Goal: Information Seeking & Learning: Learn about a topic

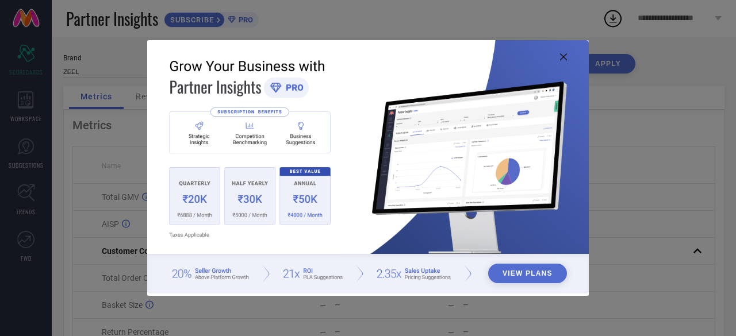
click at [562, 57] on icon at bounding box center [563, 56] width 7 height 7
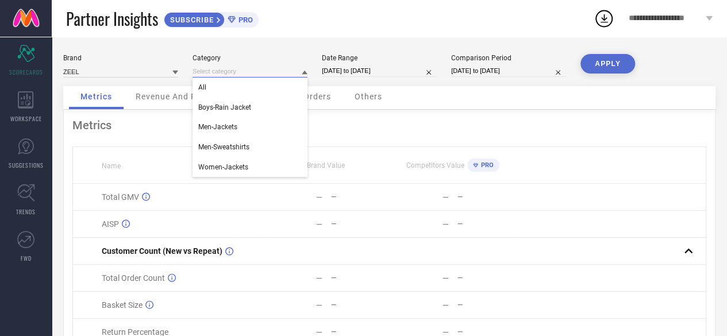
click at [237, 75] on input at bounding box center [250, 72] width 115 height 12
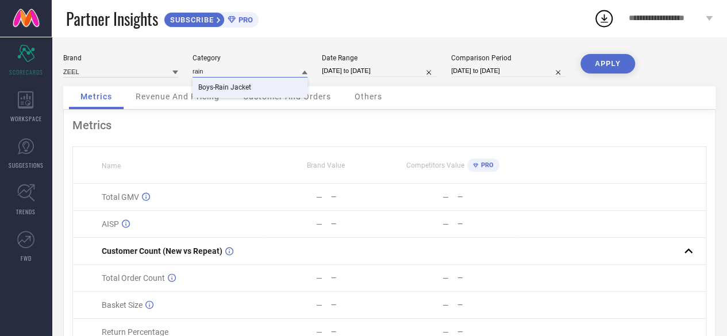
type input "rain"
click at [216, 85] on span "Boys-Rain Jacket" at bounding box center [224, 87] width 53 height 8
select select "6"
select select "2025"
select select "7"
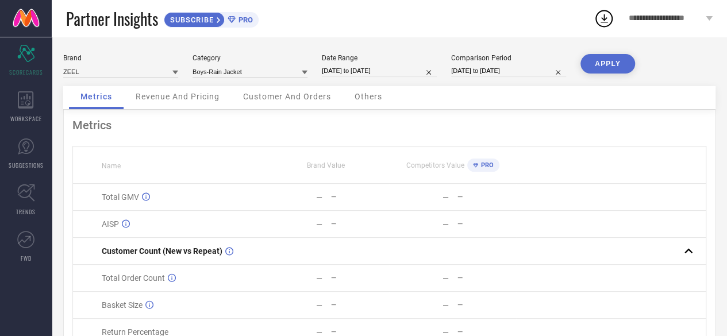
select select "2025"
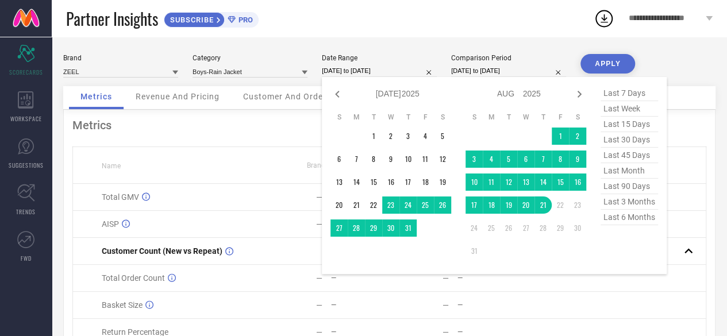
click at [385, 70] on input "[DATE] to [DATE]" at bounding box center [379, 71] width 115 height 12
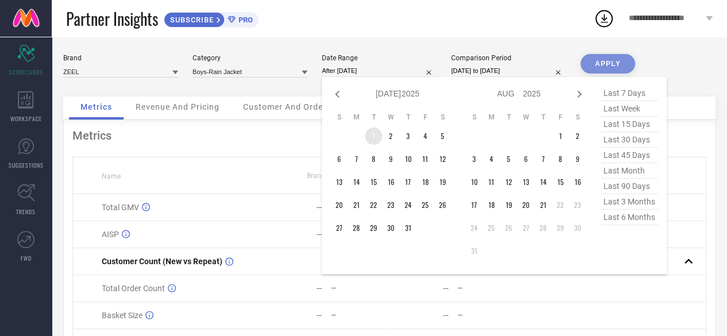
click at [376, 137] on td "1" at bounding box center [373, 136] width 17 height 17
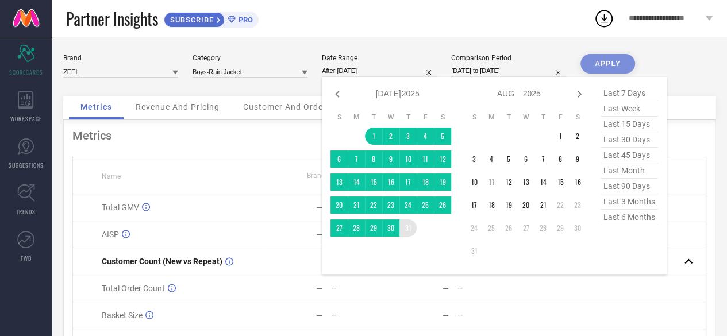
type input "[DATE] to [DATE]"
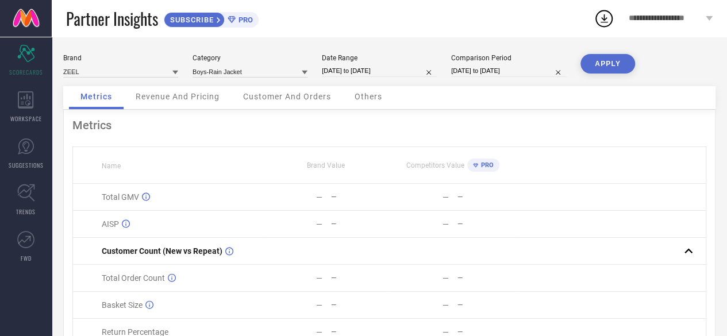
select select "6"
select select "2024"
select select "7"
select select "2024"
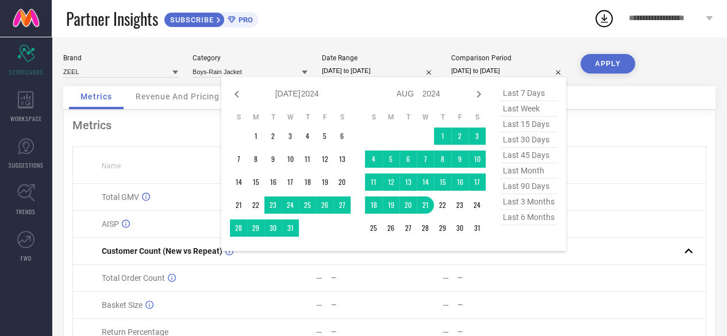
click at [538, 72] on input "[DATE] to [DATE]" at bounding box center [508, 71] width 115 height 12
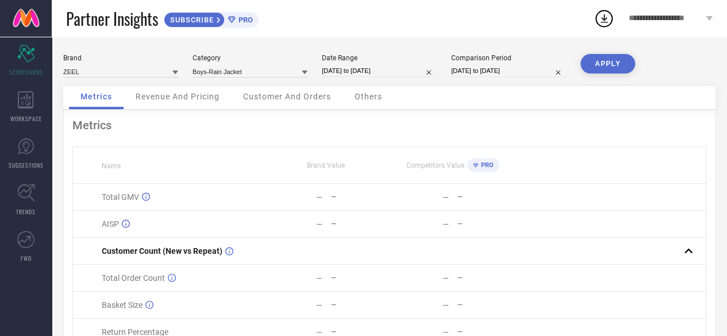
click at [612, 62] on button "APPLY" at bounding box center [608, 64] width 55 height 20
click at [30, 104] on icon at bounding box center [26, 99] width 16 height 17
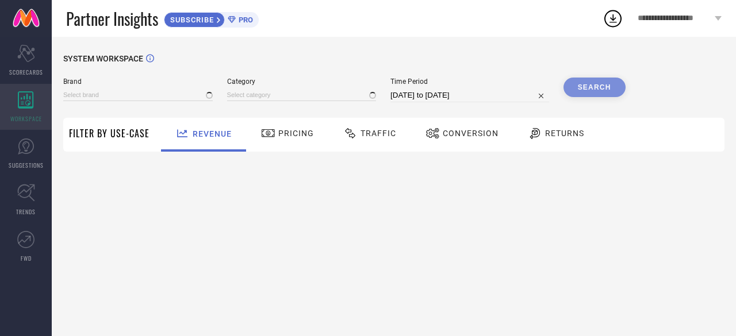
type input "ZEEL"
type input "All"
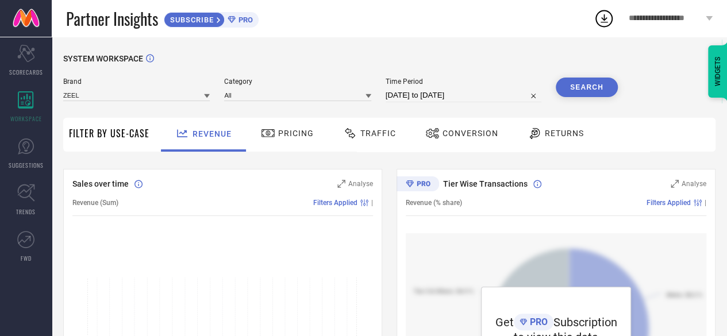
click at [278, 132] on span "Pricing" at bounding box center [296, 133] width 36 height 9
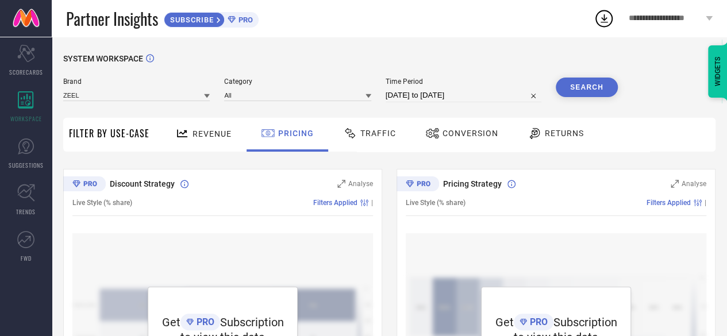
click at [404, 145] on div "Traffic" at bounding box center [370, 135] width 82 height 34
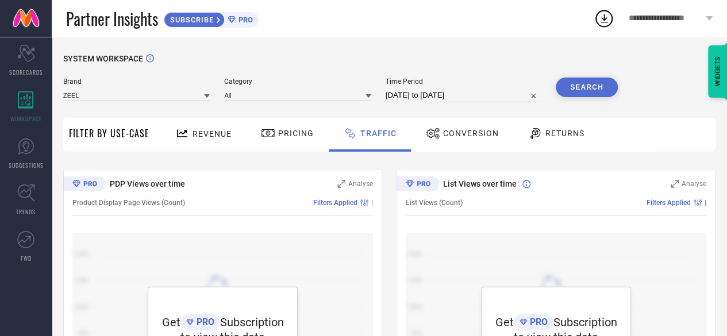
click at [466, 140] on div "Conversion" at bounding box center [462, 134] width 79 height 20
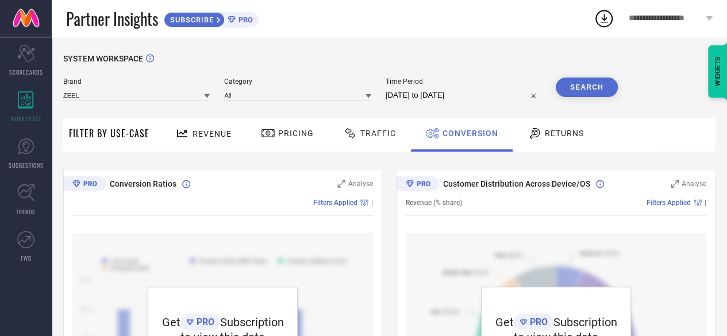
click at [256, 20] on div "SUBSCRIBE PRO" at bounding box center [211, 20] width 95 height 16
click at [23, 158] on link "SUGGESTIONS" at bounding box center [26, 154] width 52 height 46
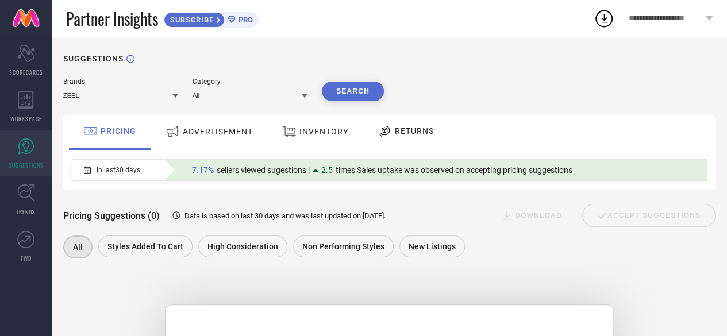
scroll to position [213, 0]
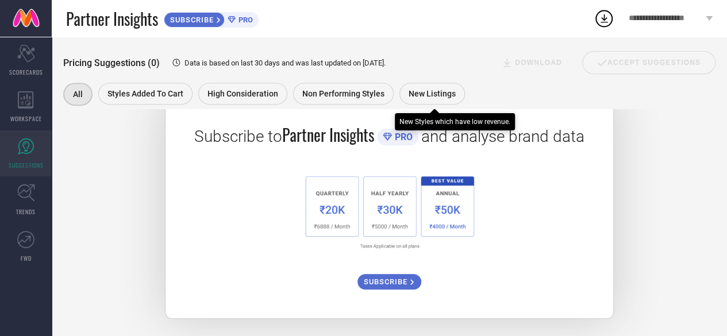
click at [436, 97] on span "New Listings" at bounding box center [432, 93] width 47 height 9
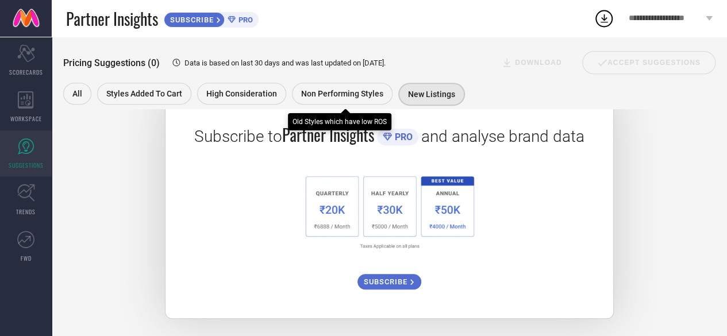
click at [346, 93] on span "Non Performing Styles" at bounding box center [342, 93] width 82 height 9
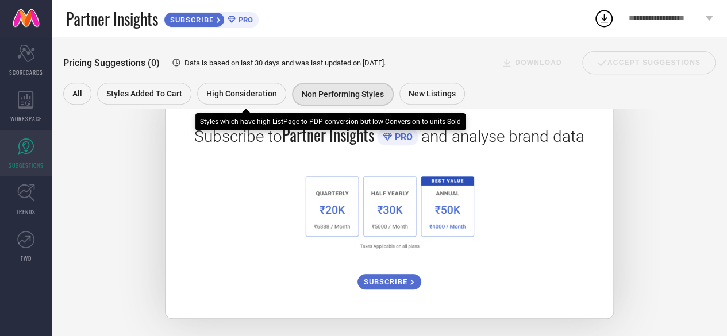
click at [254, 91] on span "High Consideration" at bounding box center [241, 93] width 71 height 9
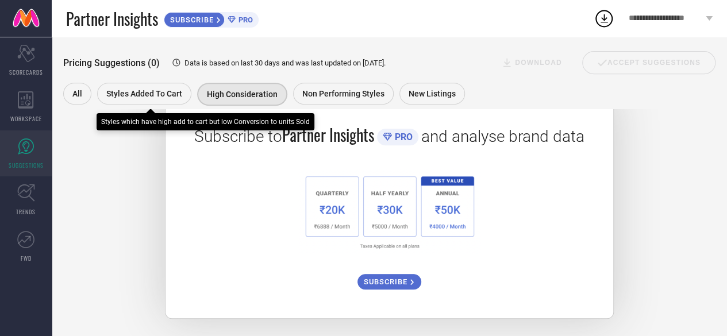
click at [136, 97] on span "Styles Added To Cart" at bounding box center [144, 93] width 76 height 9
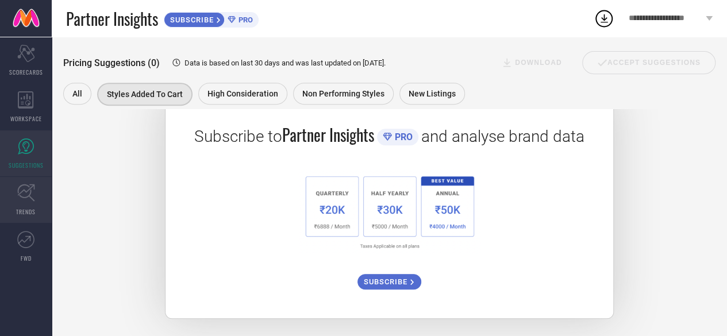
click at [23, 193] on icon at bounding box center [26, 193] width 18 height 18
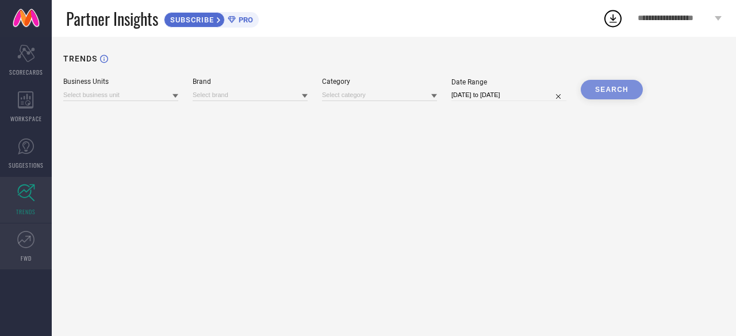
click at [24, 245] on icon at bounding box center [25, 239] width 17 height 17
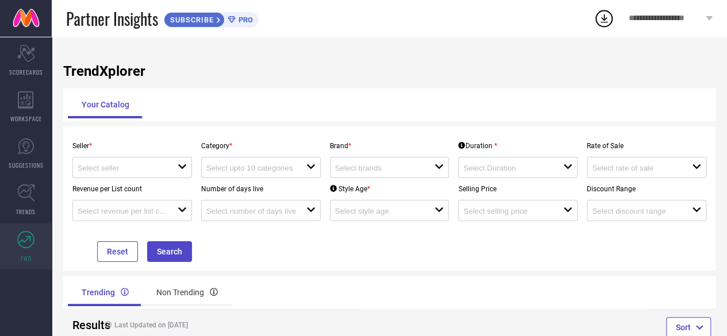
click at [288, 63] on h1 "TrendXplorer" at bounding box center [389, 71] width 653 height 16
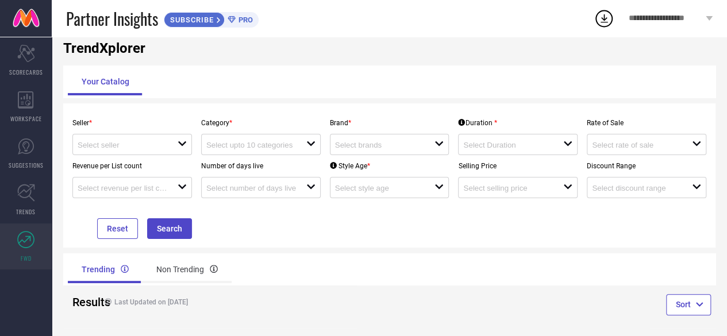
scroll to position [32, 0]
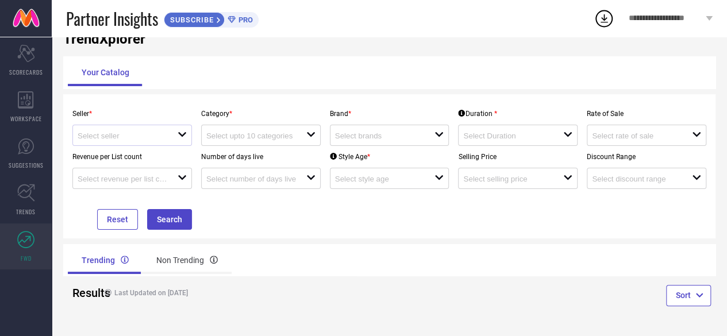
click at [181, 131] on icon "open" at bounding box center [182, 134] width 9 height 9
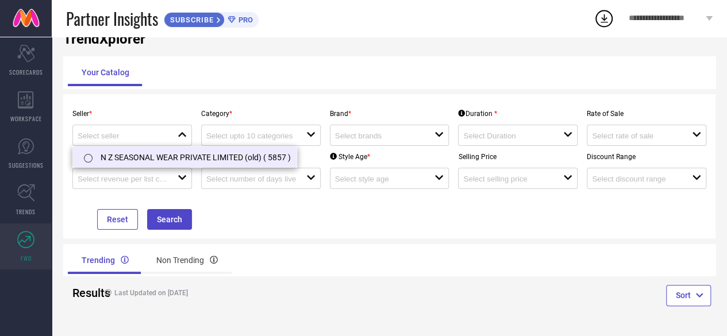
click at [162, 151] on li "N Z SEASONAL WEAR PRIVATE LIMITED (old) ( 5857 )" at bounding box center [185, 157] width 224 height 21
type input "N Z SEASONAL WEAR PRIVATE LIMITED (old) ( 5857 )"
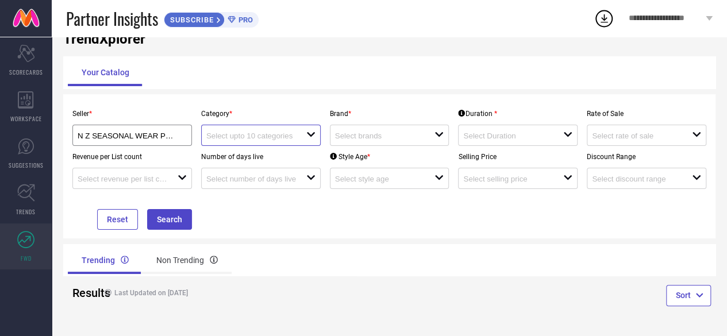
click at [242, 136] on input at bounding box center [251, 136] width 90 height 9
click at [258, 143] on div "close" at bounding box center [261, 135] width 120 height 21
